Goal: Task Accomplishment & Management: Use online tool/utility

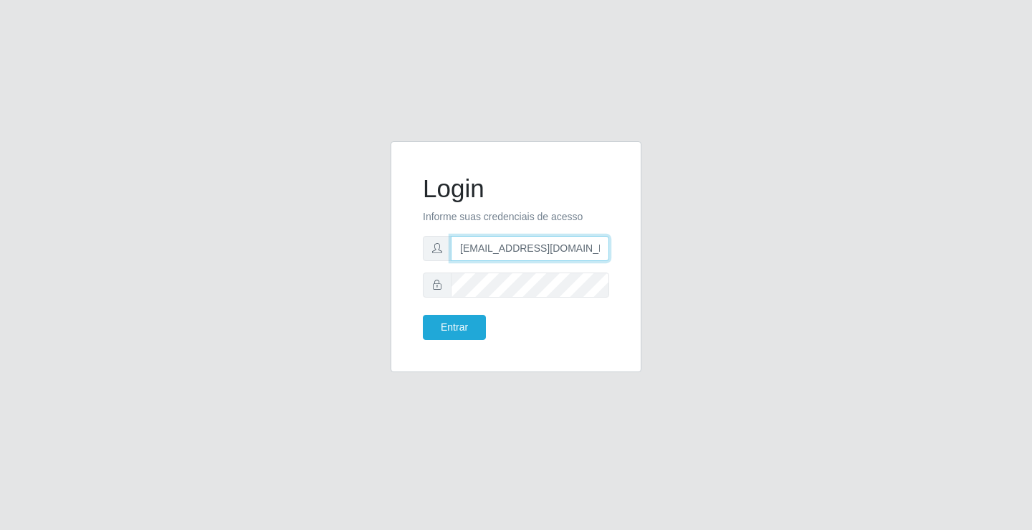
click at [602, 247] on input "[EMAIL_ADDRESS][DOMAIN_NAME]" at bounding box center [530, 248] width 158 height 25
type input "a"
type input "[EMAIL_ADDRESS][DOMAIN_NAME]"
click at [423, 315] on button "Entrar" at bounding box center [454, 327] width 63 height 25
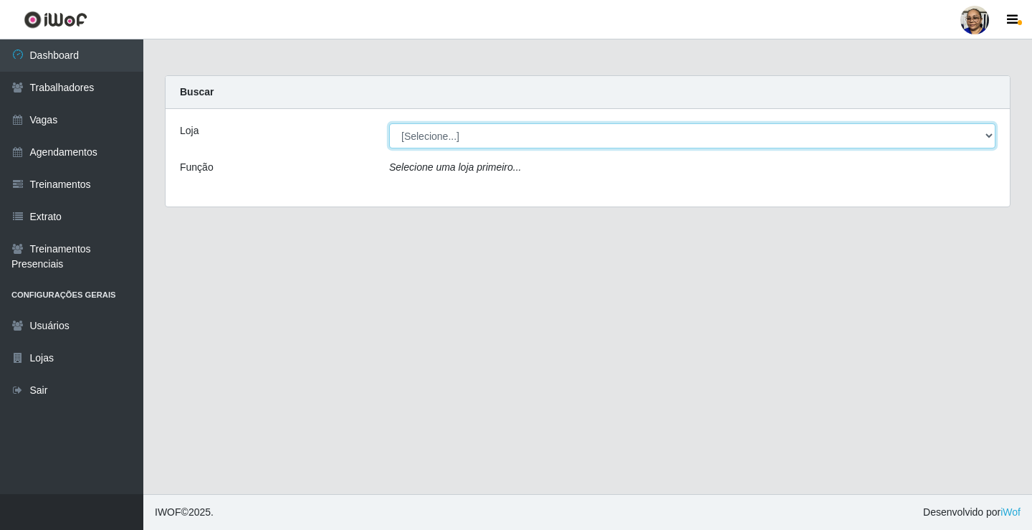
click at [989, 136] on select "[Selecione...] Mercadinho [GEOGRAPHIC_DATA]" at bounding box center [692, 135] width 606 height 25
select select "345"
click at [389, 123] on select "[Selecione...] Mercadinho [GEOGRAPHIC_DATA]" at bounding box center [692, 135] width 606 height 25
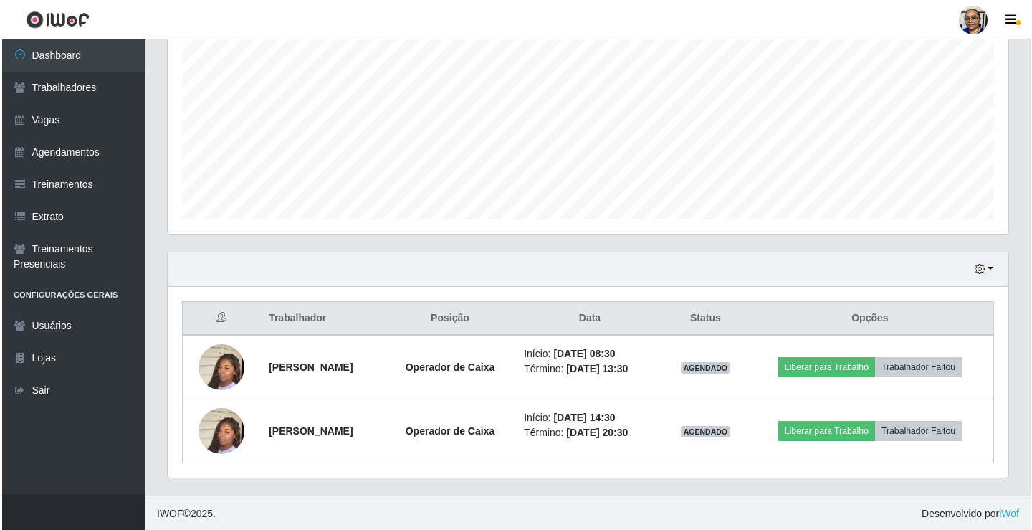
scroll to position [295, 0]
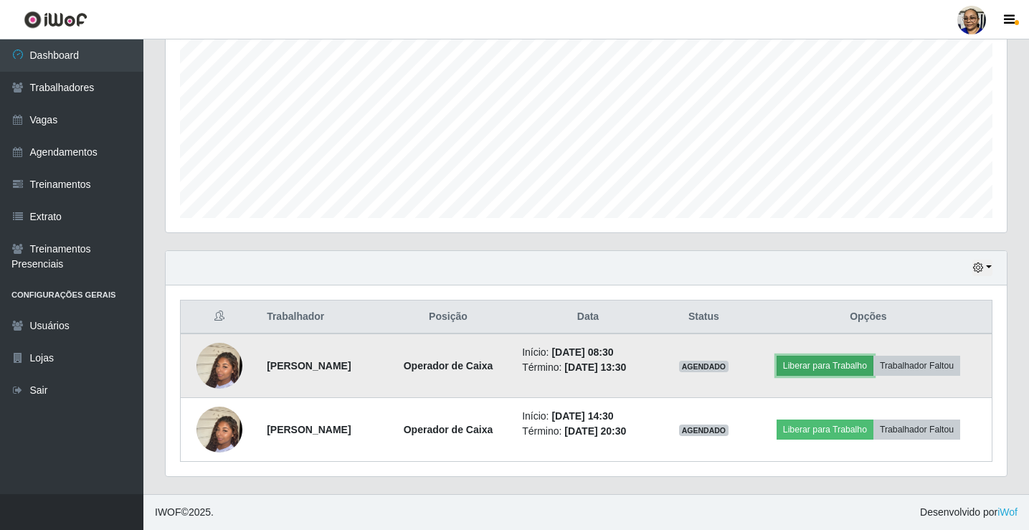
click at [851, 368] on button "Liberar para Trabalho" at bounding box center [824, 366] width 97 height 20
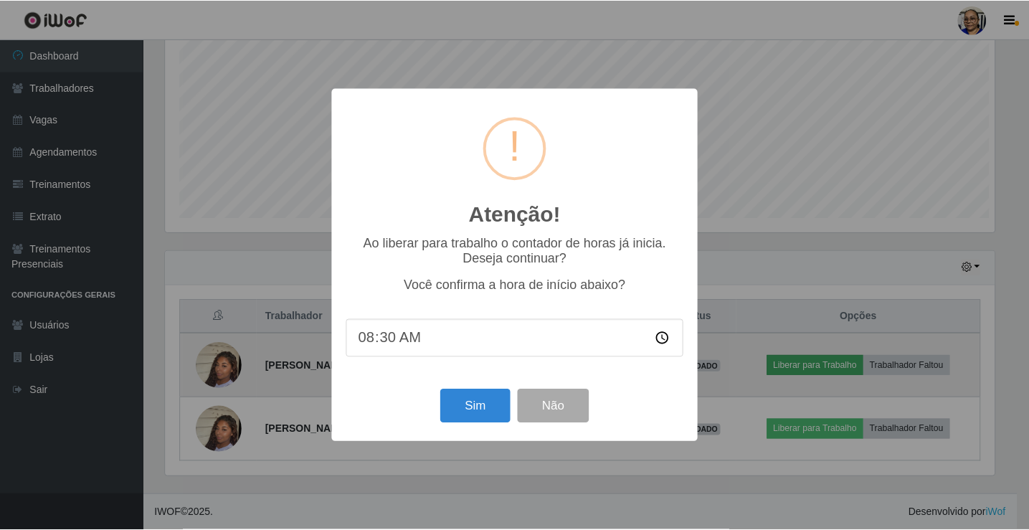
scroll to position [297, 832]
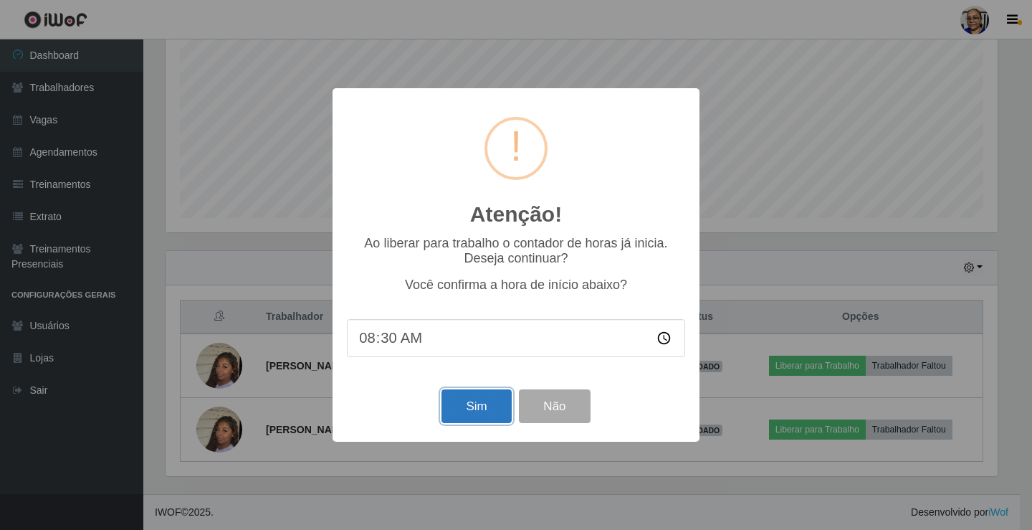
click at [482, 407] on button "Sim" at bounding box center [477, 406] width 70 height 34
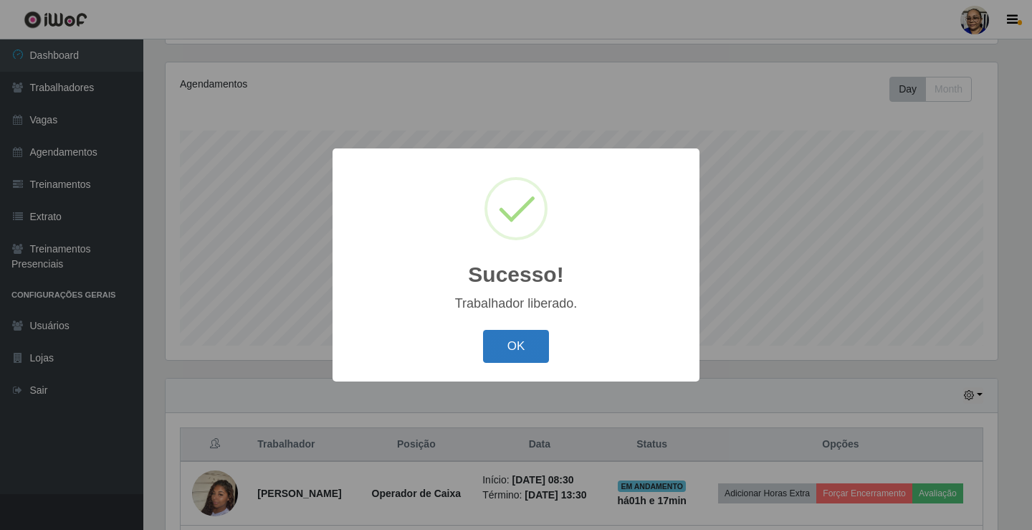
click at [518, 339] on button "OK" at bounding box center [516, 347] width 67 height 34
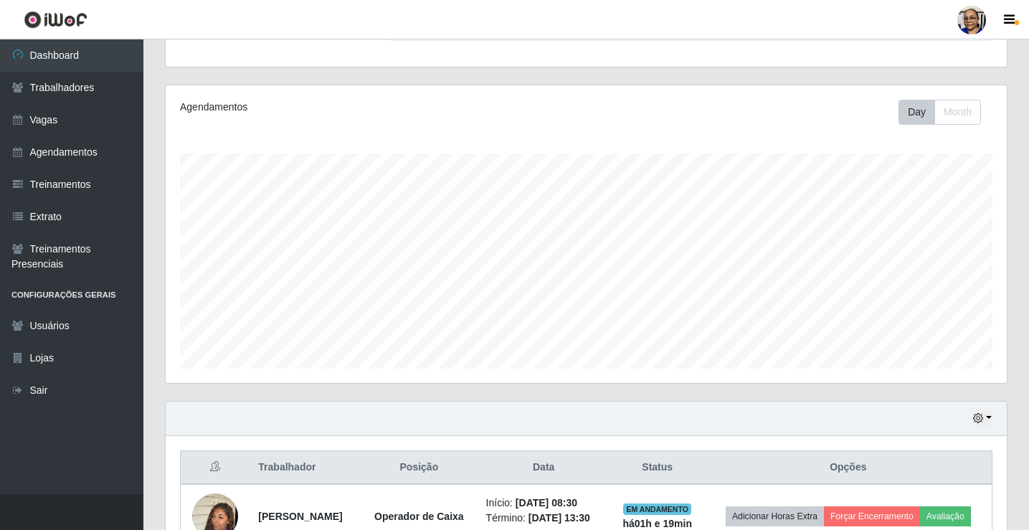
scroll to position [295, 0]
